Goal: Information Seeking & Learning: Learn about a topic

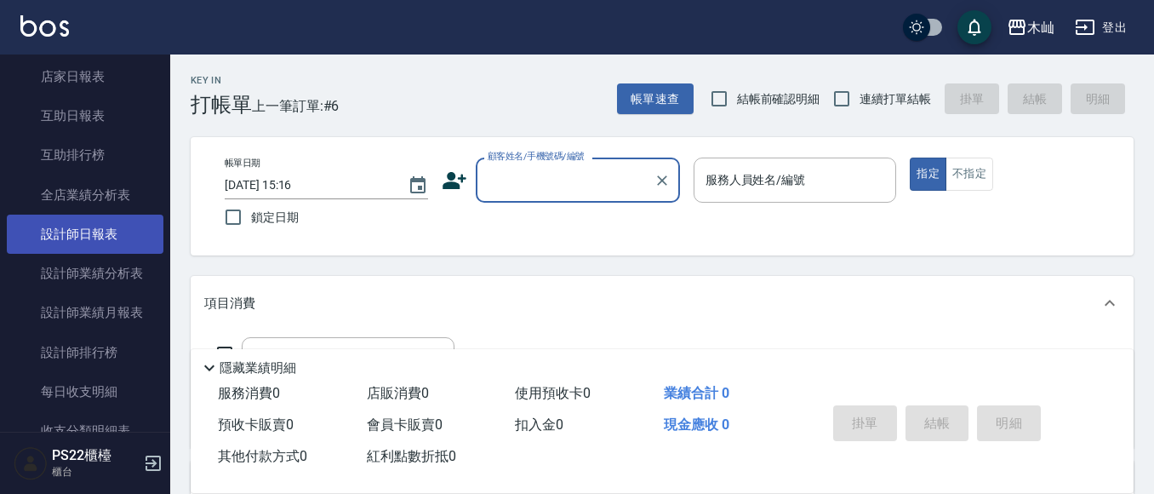
scroll to position [864, 0]
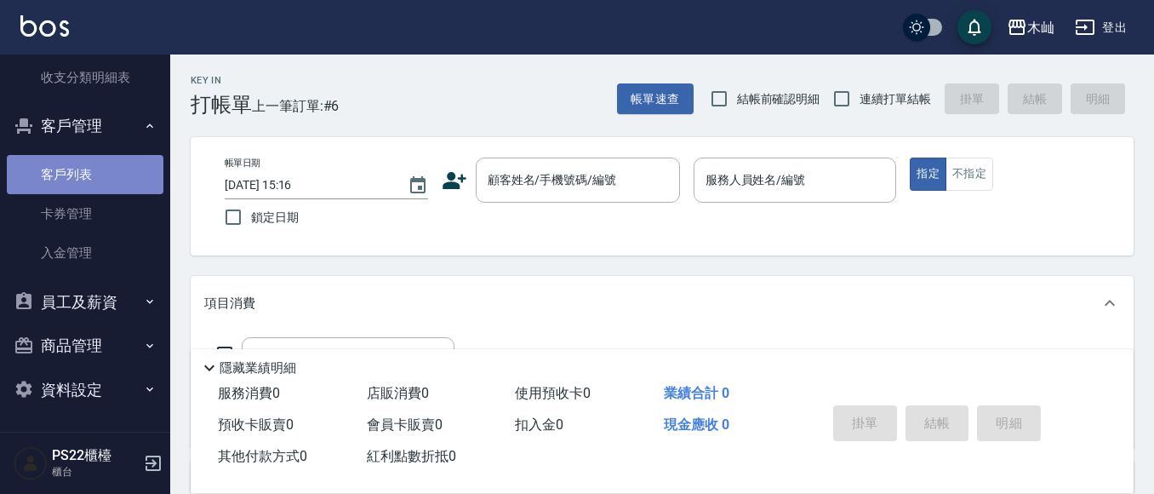
click at [112, 180] on link "客戶列表" at bounding box center [85, 174] width 157 height 39
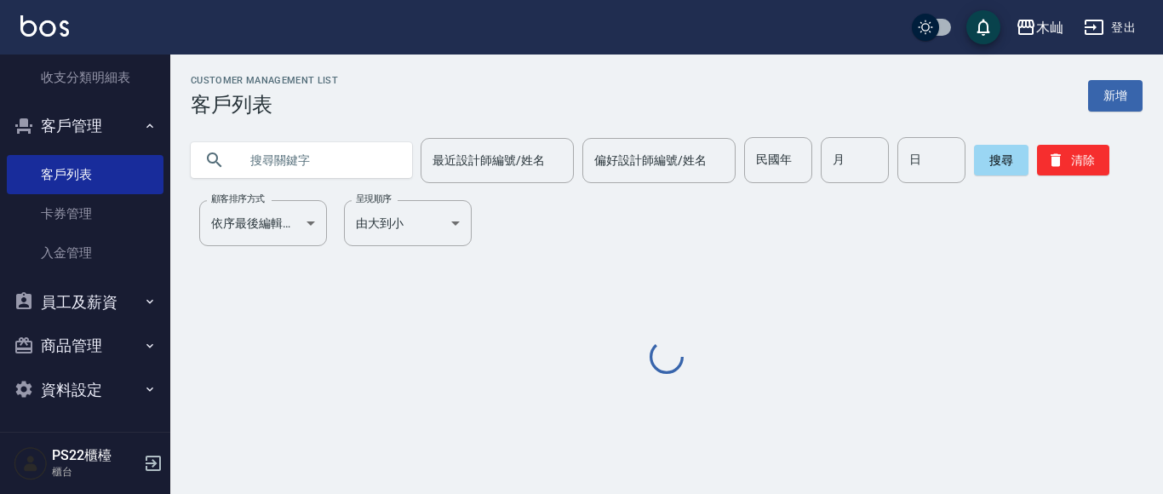
click at [318, 162] on input "text" at bounding box center [318, 160] width 160 height 46
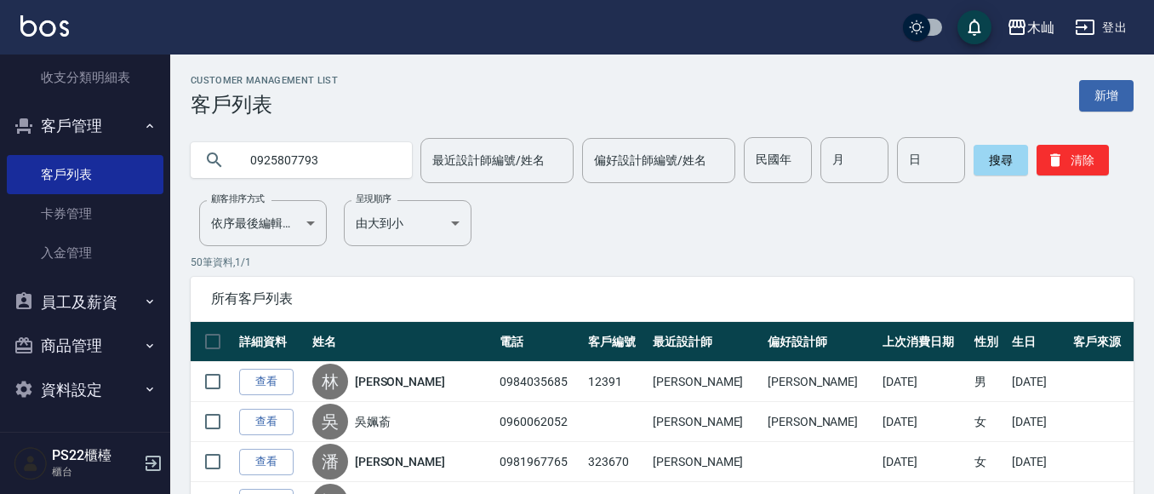
type input "0925807793"
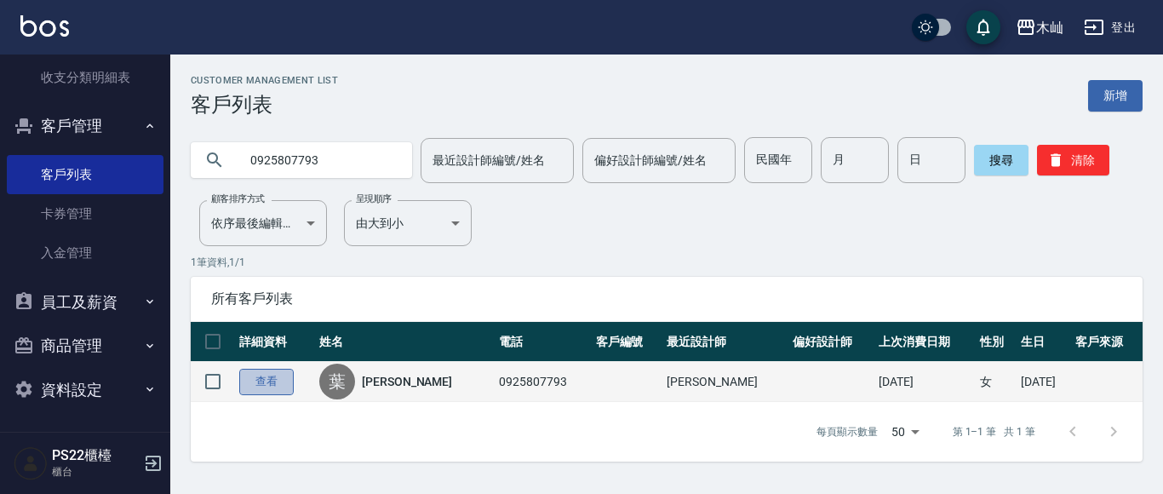
click at [248, 385] on link "查看" at bounding box center [266, 382] width 54 height 26
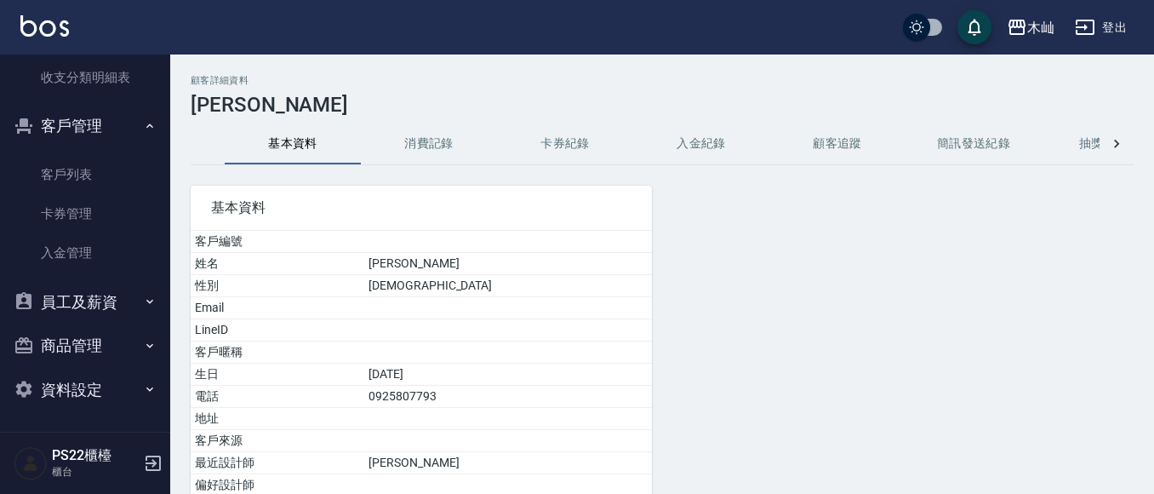
click at [409, 140] on button "消費記錄" at bounding box center [429, 143] width 136 height 41
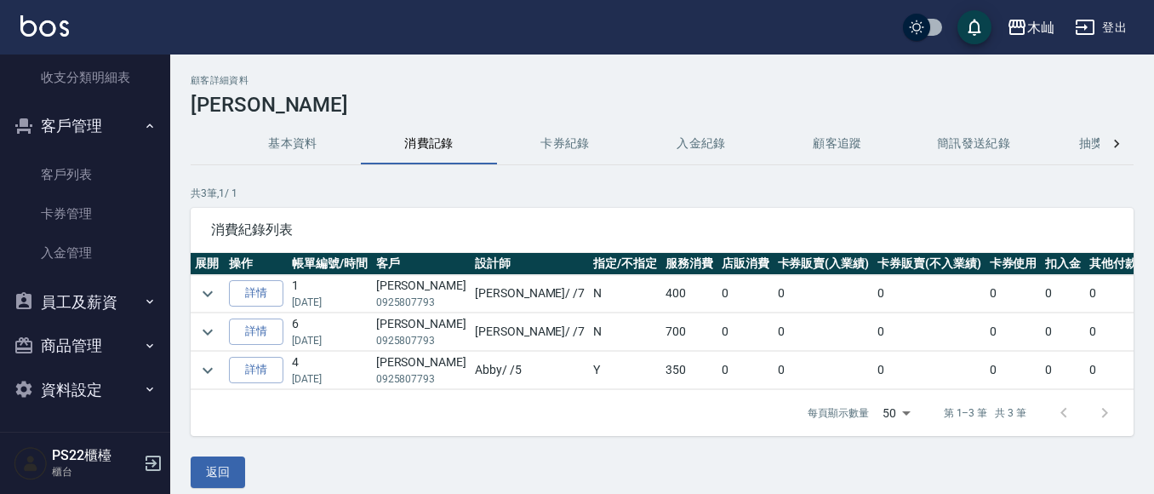
scroll to position [29, 0]
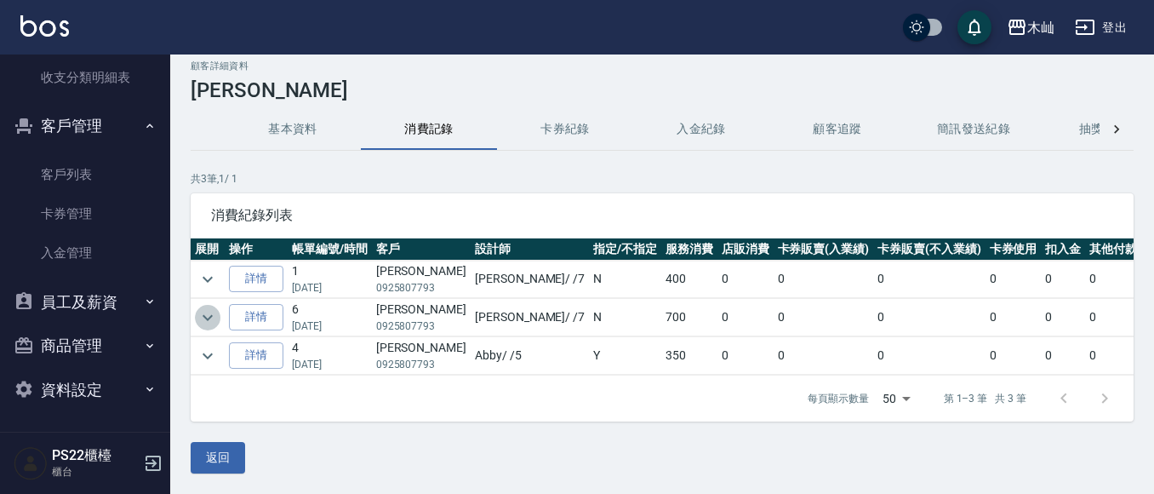
click at [211, 308] on icon "expand row" at bounding box center [208, 317] width 20 height 20
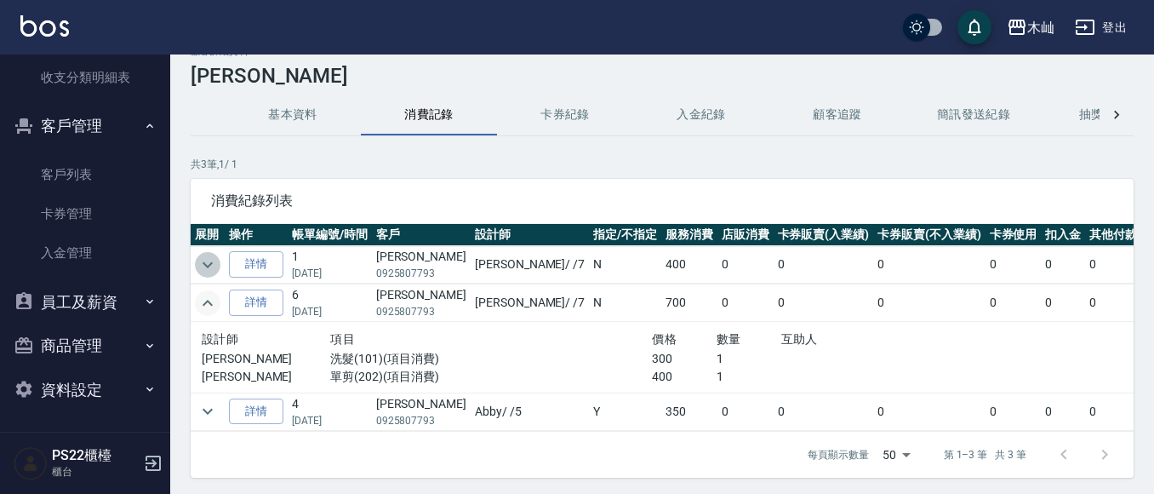
click at [204, 262] on icon "expand row" at bounding box center [208, 264] width 10 height 6
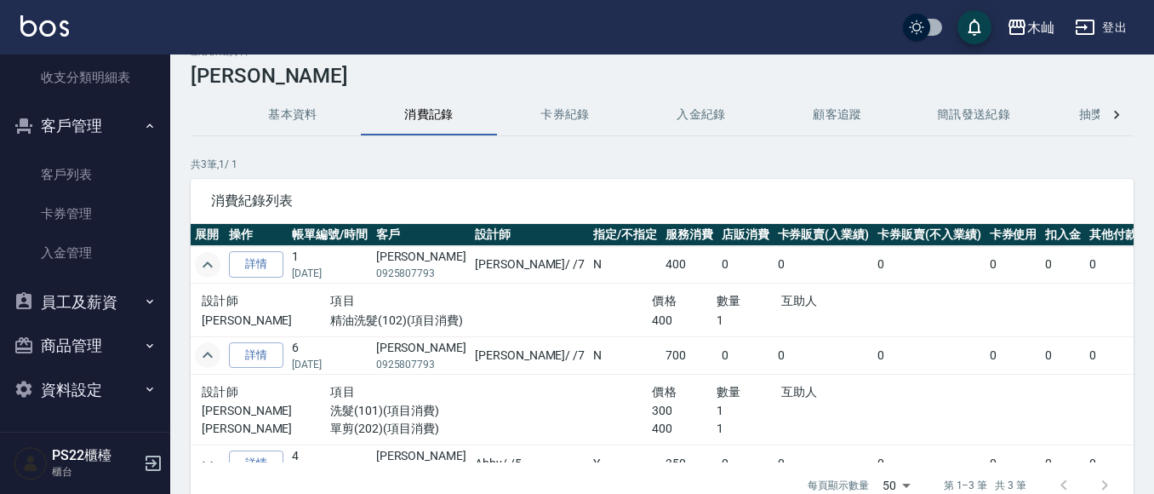
click at [207, 257] on icon "expand row" at bounding box center [208, 265] width 20 height 20
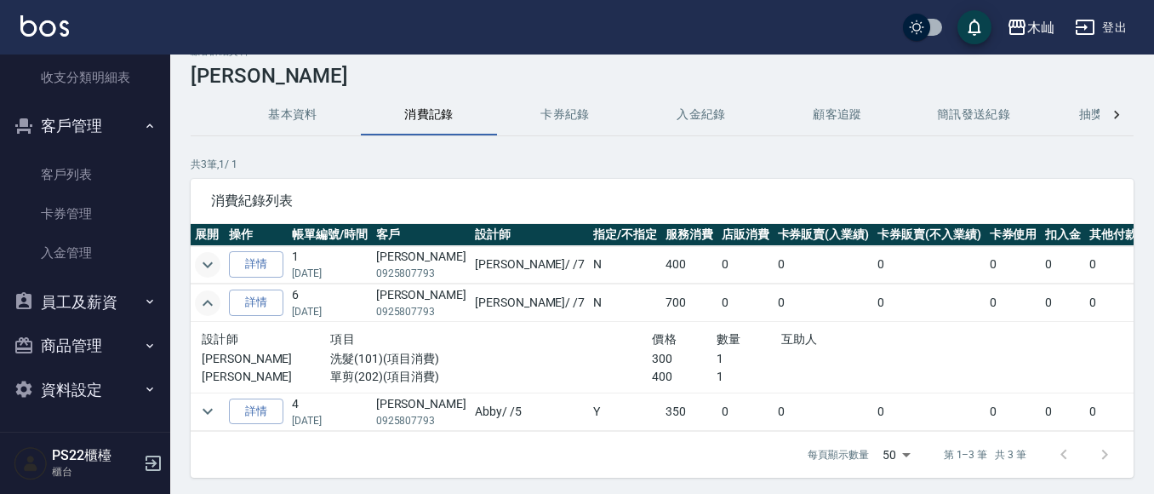
click at [203, 302] on icon "expand row" at bounding box center [208, 303] width 20 height 20
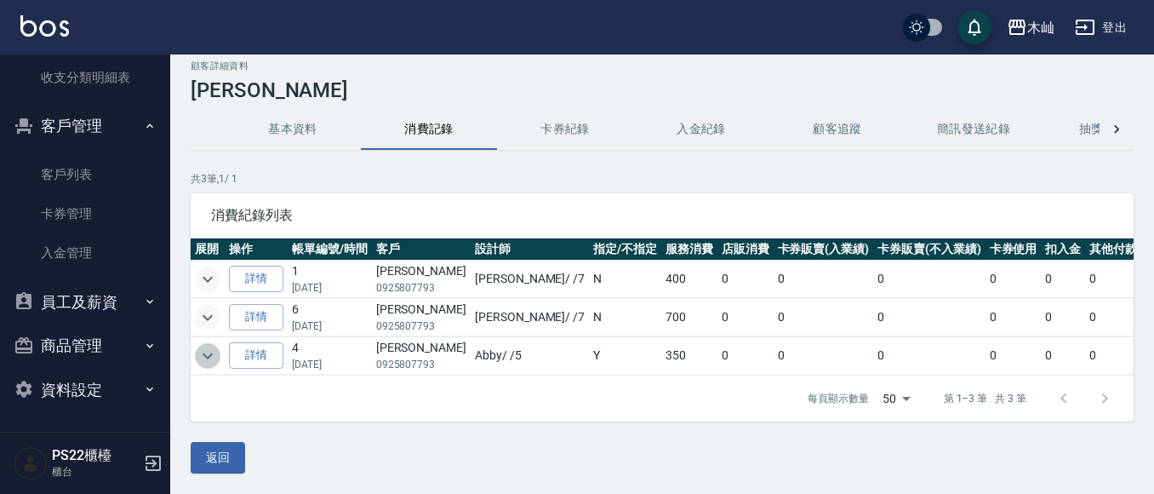
click at [207, 346] on icon "expand row" at bounding box center [208, 356] width 20 height 20
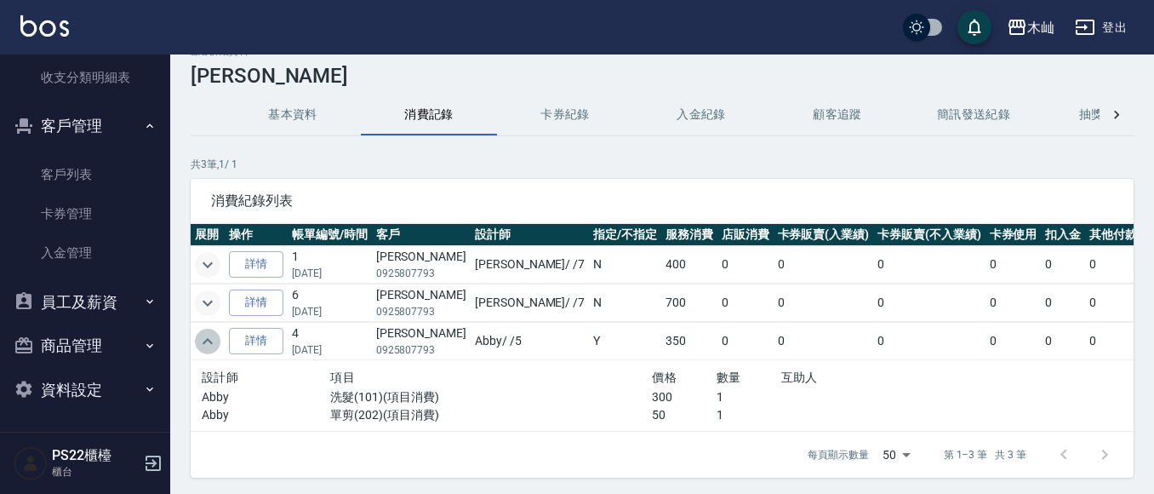
click at [207, 340] on icon "expand row" at bounding box center [208, 341] width 10 height 6
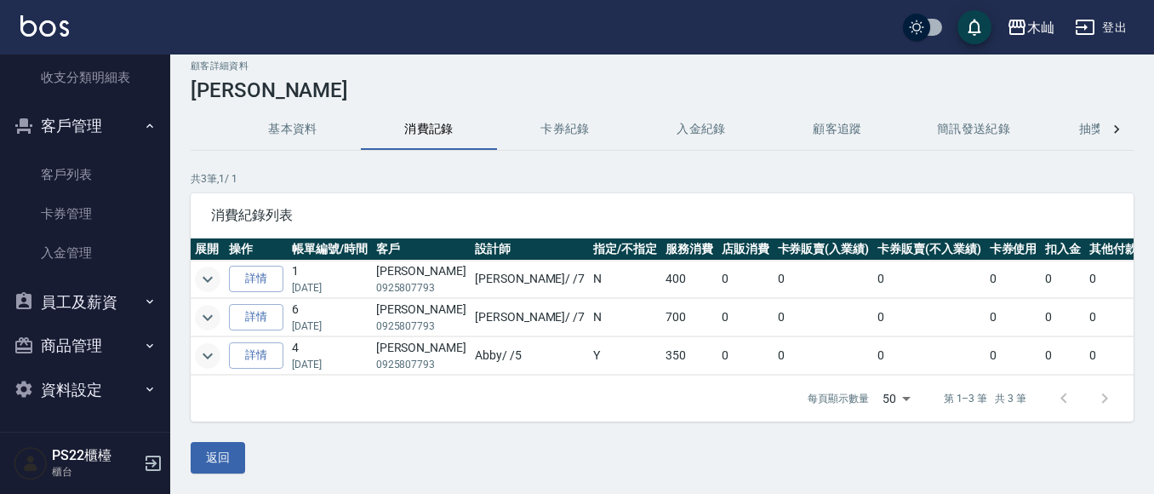
click at [133, 137] on button "客戶管理" at bounding box center [85, 126] width 157 height 44
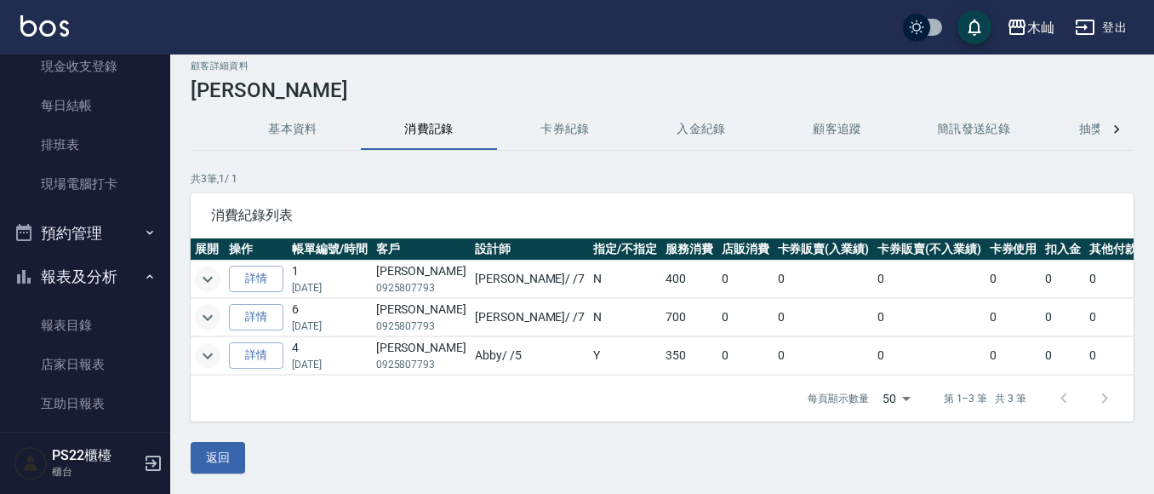
scroll to position [221, 0]
click at [111, 284] on button "報表及分析" at bounding box center [85, 278] width 157 height 44
click at [224, 264] on td at bounding box center [208, 279] width 34 height 37
click at [217, 269] on icon "expand row" at bounding box center [208, 279] width 20 height 20
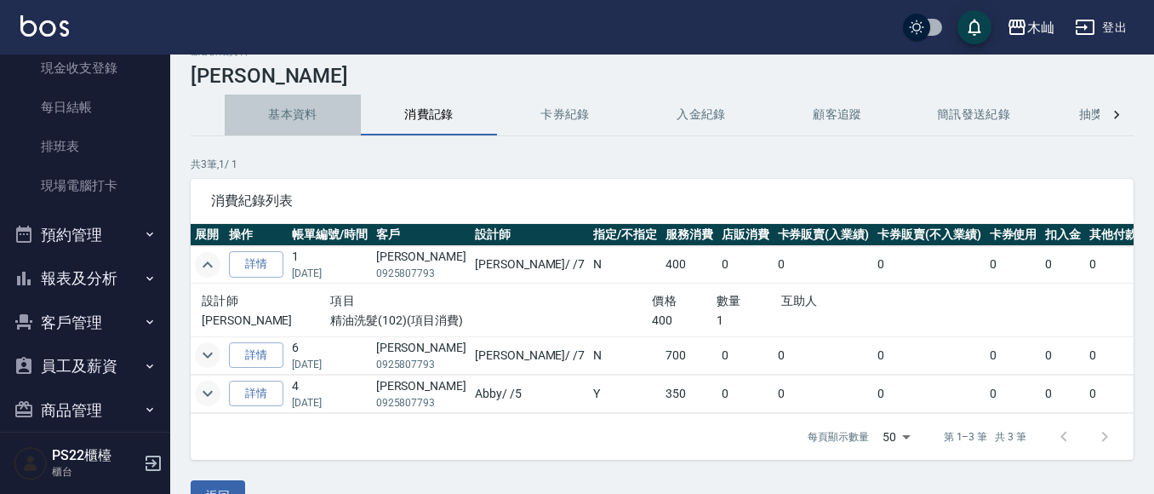
click at [280, 113] on button "基本資料" at bounding box center [293, 115] width 136 height 41
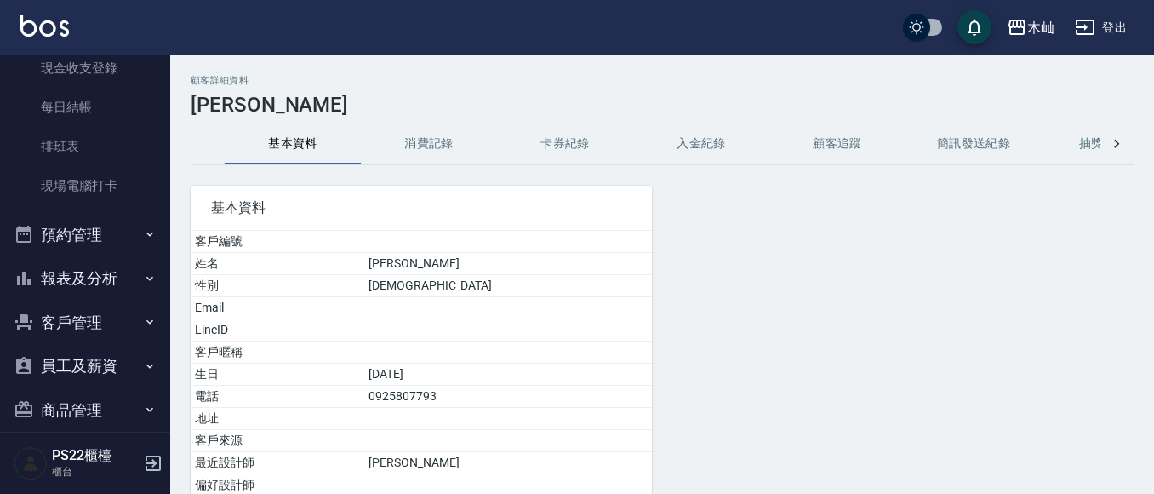
click at [424, 143] on button "消費記錄" at bounding box center [429, 143] width 136 height 41
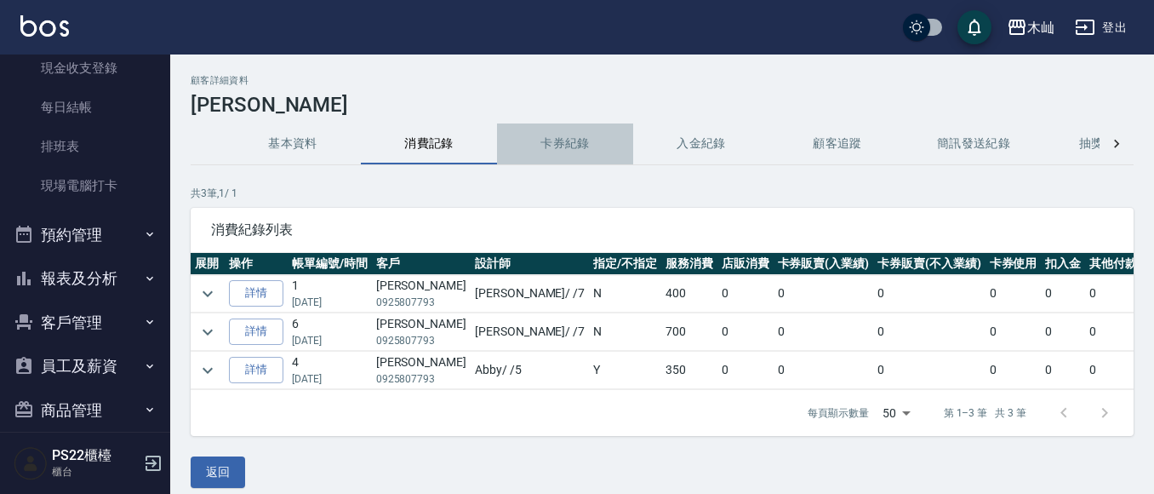
click at [565, 135] on button "卡券紀錄" at bounding box center [565, 143] width 136 height 41
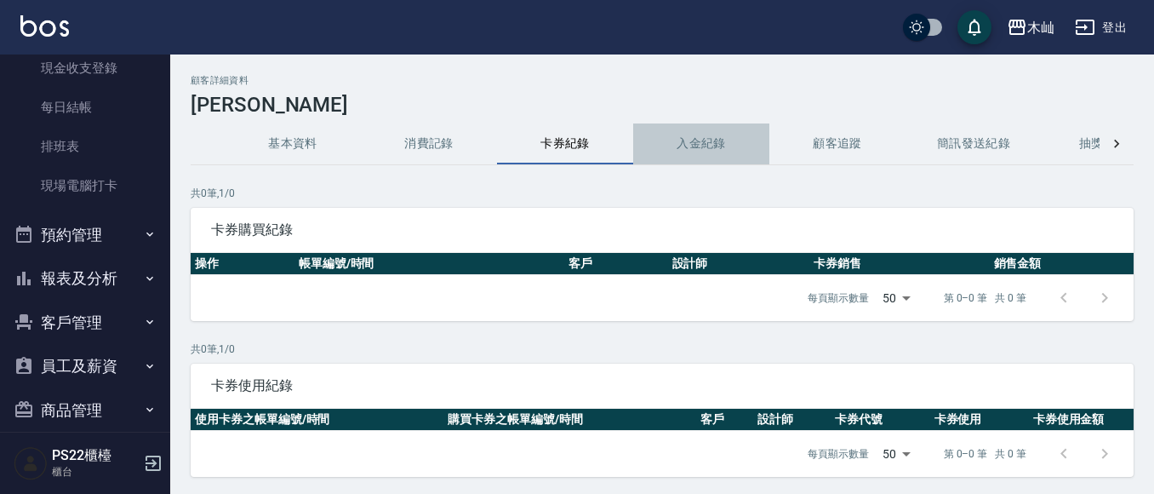
click at [713, 145] on button "入金紀錄" at bounding box center [701, 143] width 136 height 41
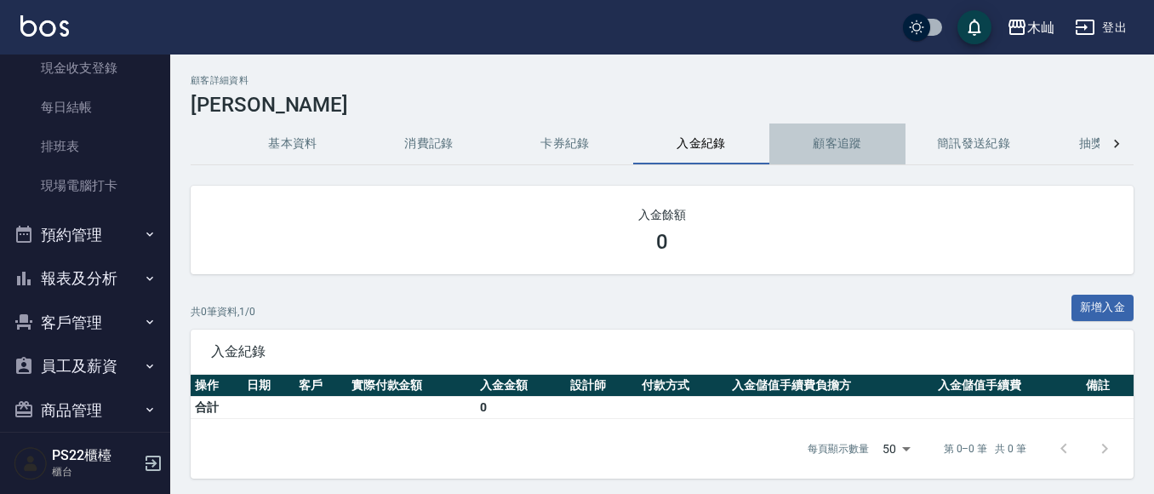
click at [828, 146] on button "顧客追蹤" at bounding box center [838, 143] width 136 height 41
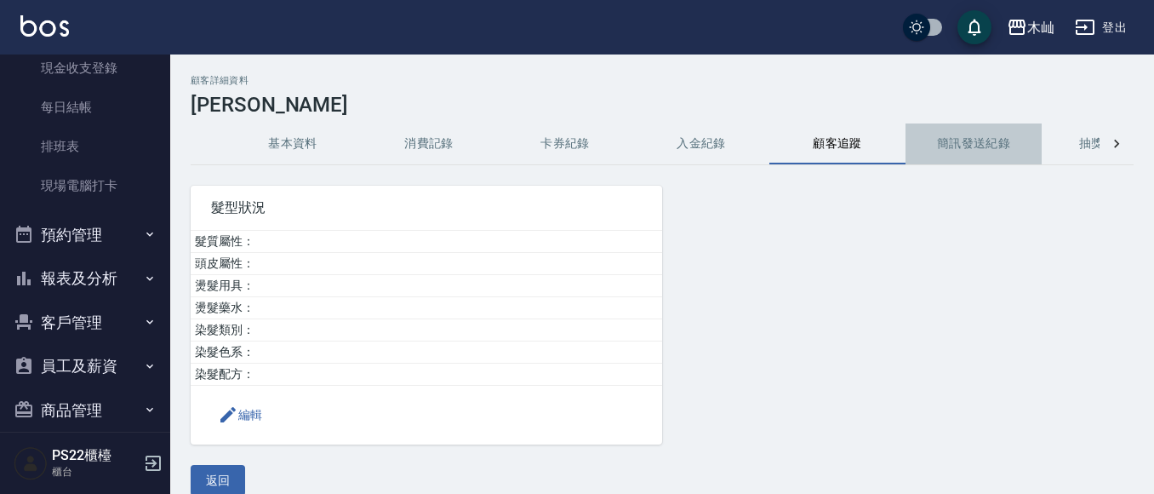
click at [982, 146] on button "簡訊發送紀錄" at bounding box center [974, 143] width 136 height 41
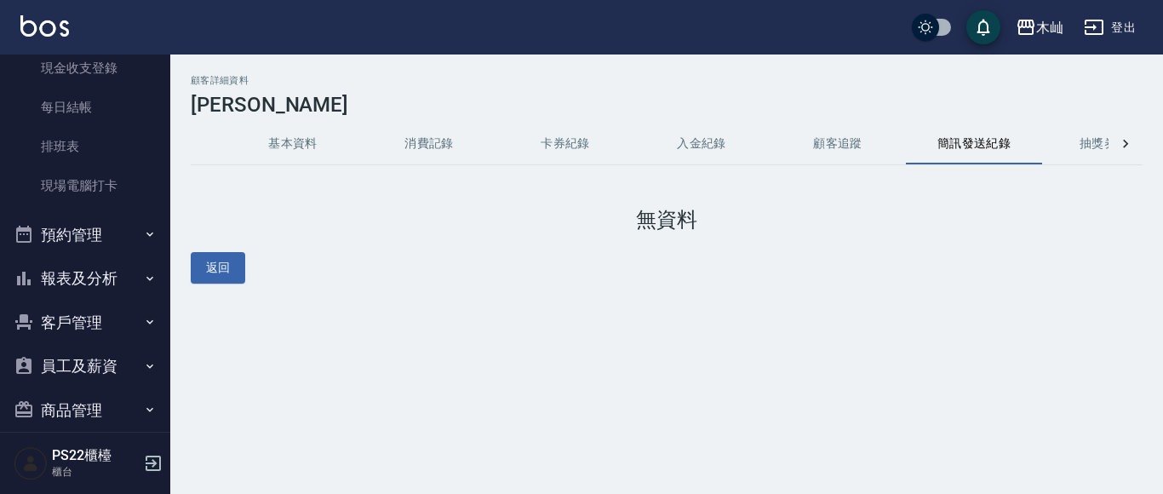
click at [835, 140] on button "顧客追蹤" at bounding box center [838, 143] width 136 height 41
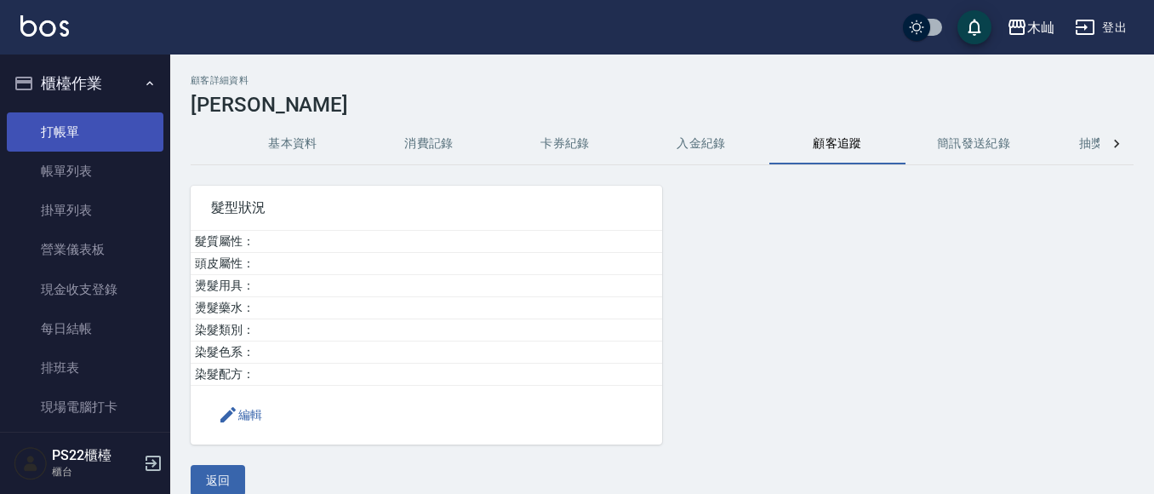
click at [137, 128] on link "打帳單" at bounding box center [85, 131] width 157 height 39
